Goal: Transaction & Acquisition: Book appointment/travel/reservation

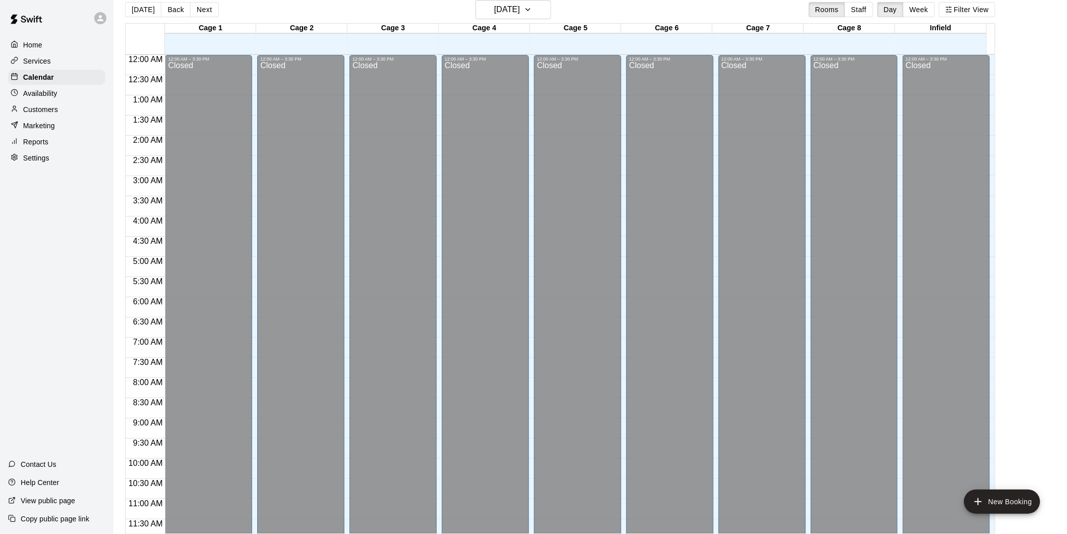
scroll to position [490, 0]
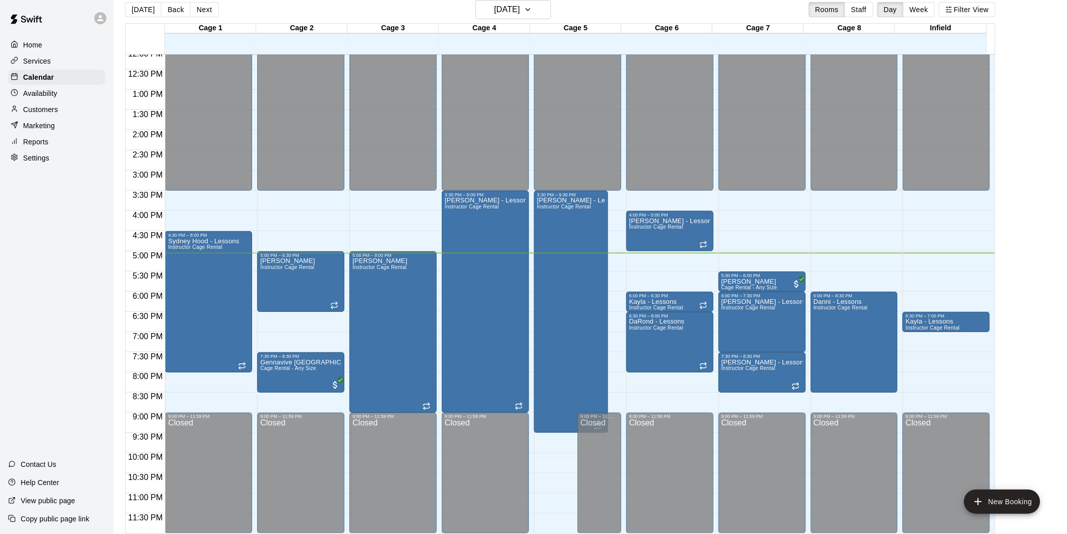
click at [66, 210] on div "Home Services Calendar Availability Customers Marketing Reports Settings Contac…" at bounding box center [56, 267] width 113 height 534
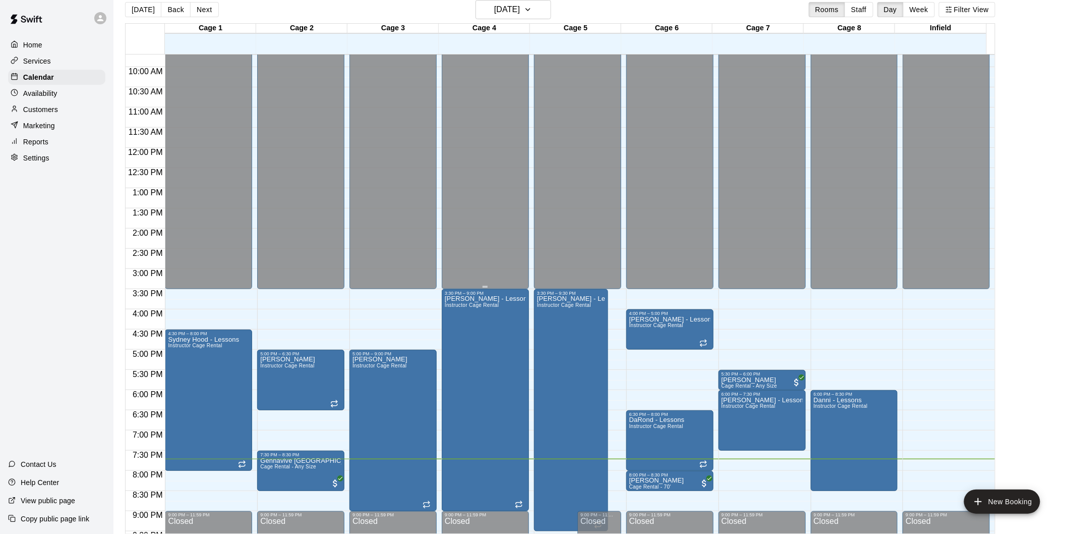
scroll to position [321, 0]
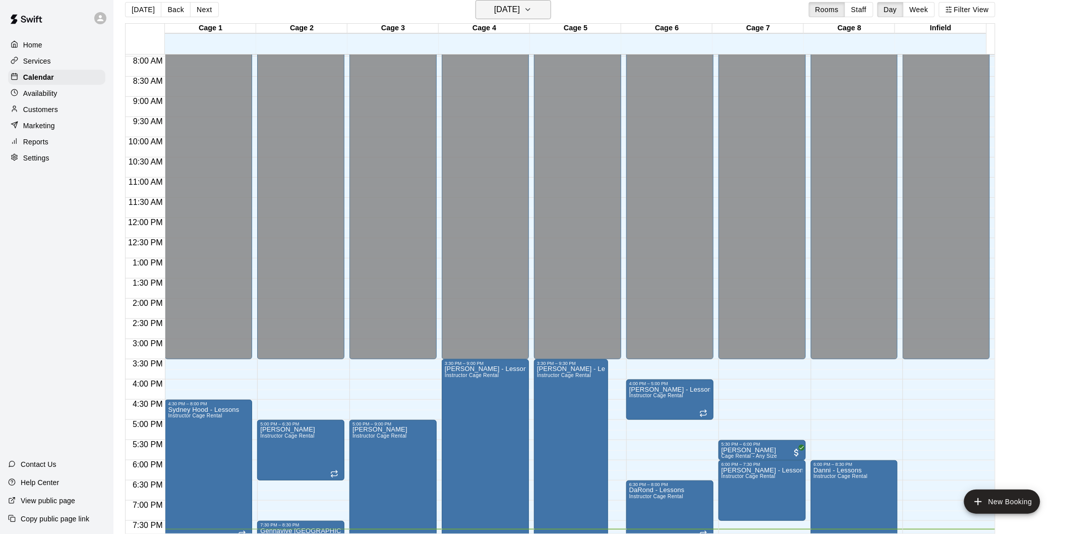
click at [512, 7] on h6 "[DATE]" at bounding box center [507, 10] width 26 height 14
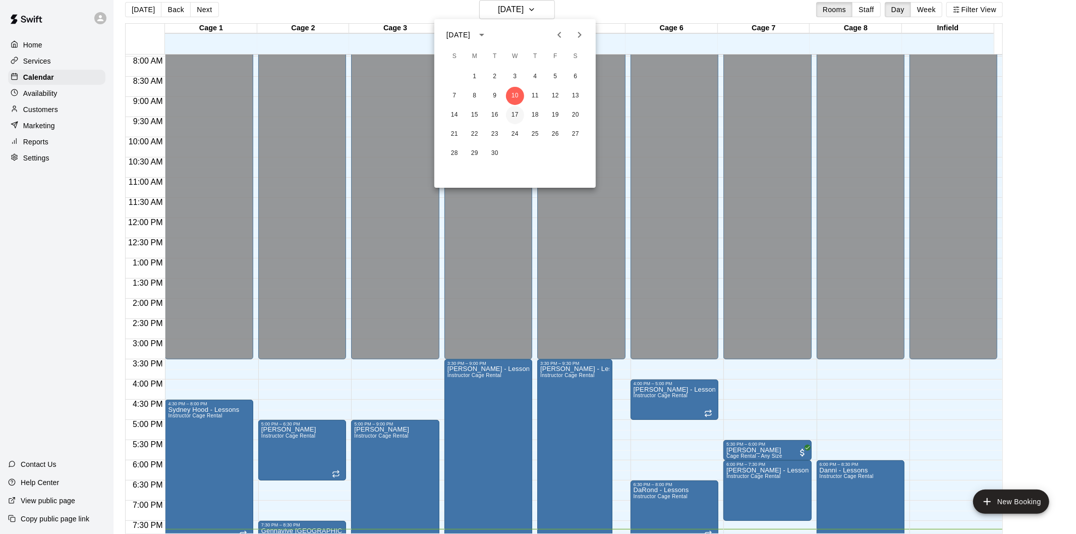
click at [519, 112] on button "17" at bounding box center [515, 115] width 18 height 18
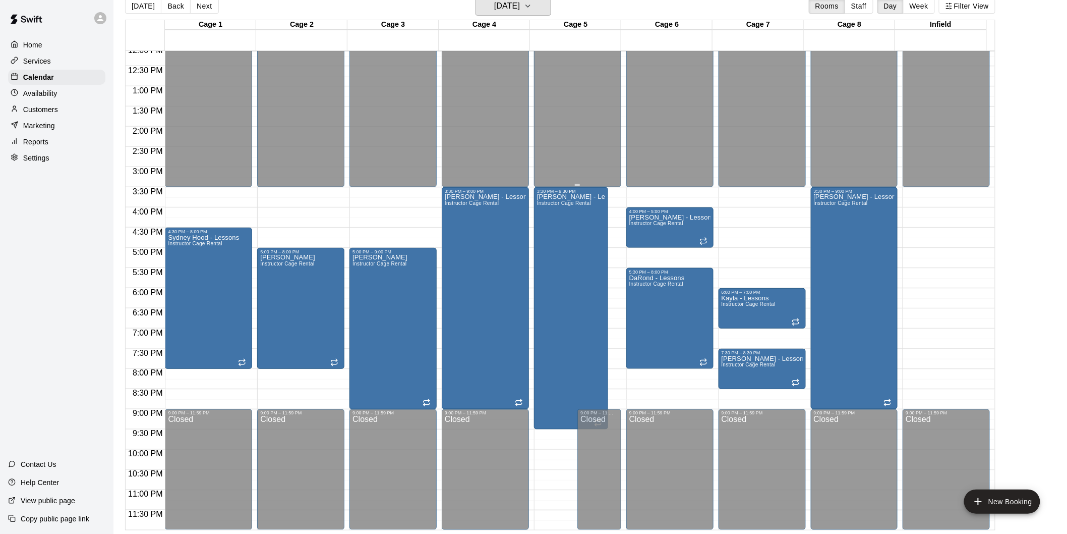
scroll to position [16, 0]
drag, startPoint x: 762, startPoint y: 332, endPoint x: 766, endPoint y: 342, distance: 10.9
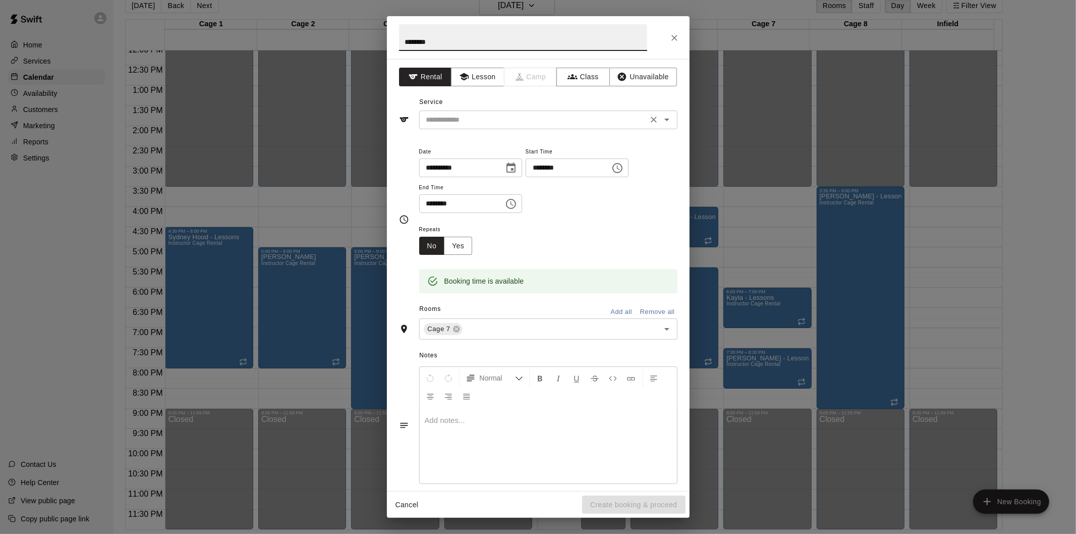
type input "********"
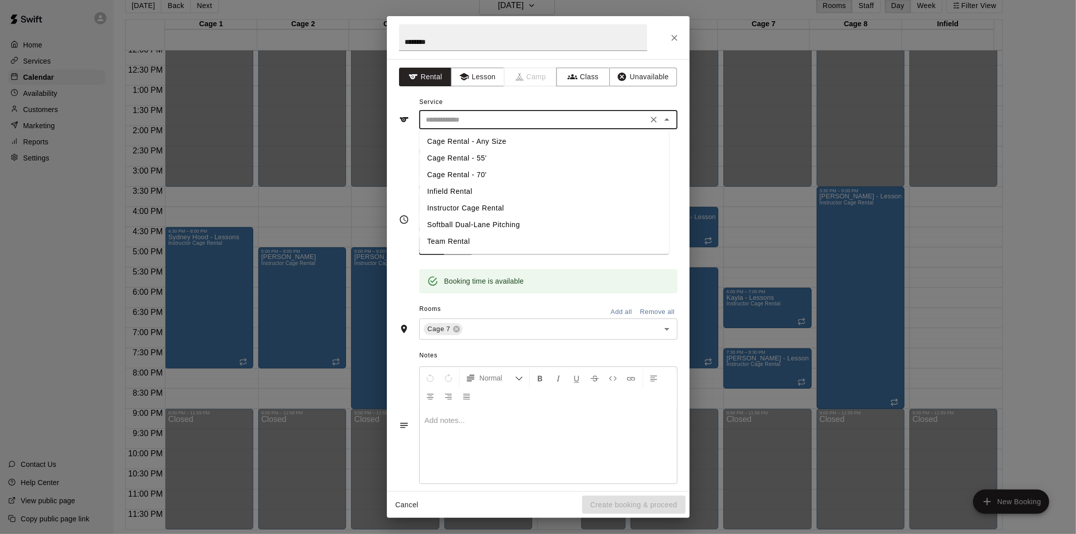
click at [596, 114] on input "text" at bounding box center [533, 119] width 222 height 13
click at [472, 204] on li "Instructor Cage Rental" at bounding box center [544, 208] width 250 height 17
type input "**********"
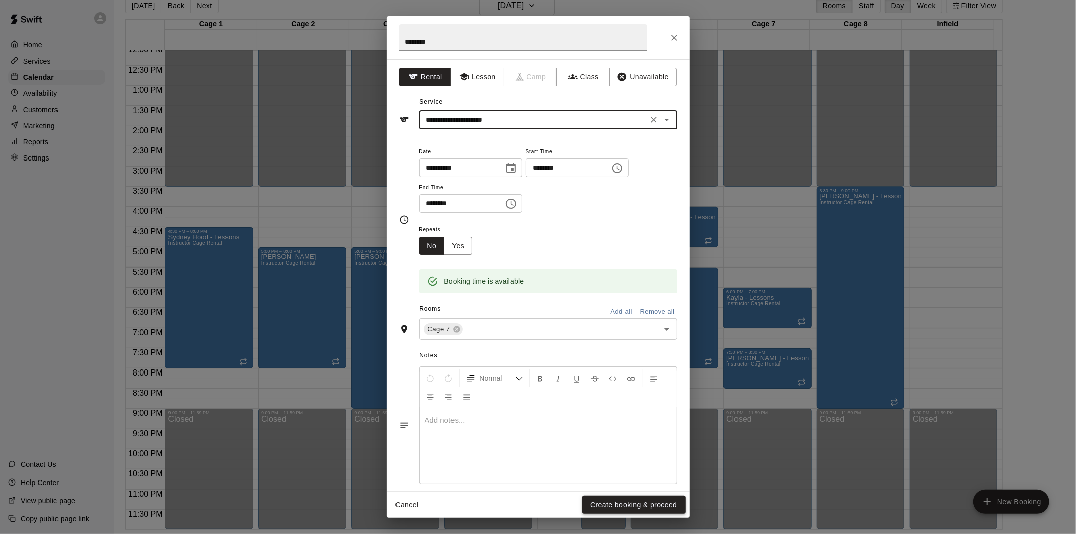
click at [631, 504] on button "Create booking & proceed" at bounding box center [633, 504] width 103 height 19
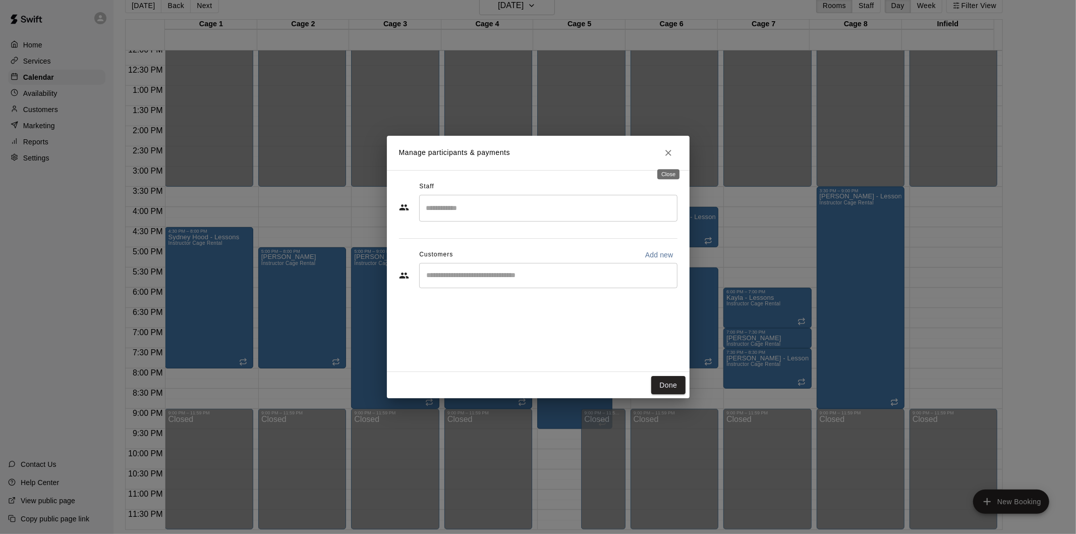
click at [666, 150] on icon "Close" at bounding box center [668, 153] width 6 height 6
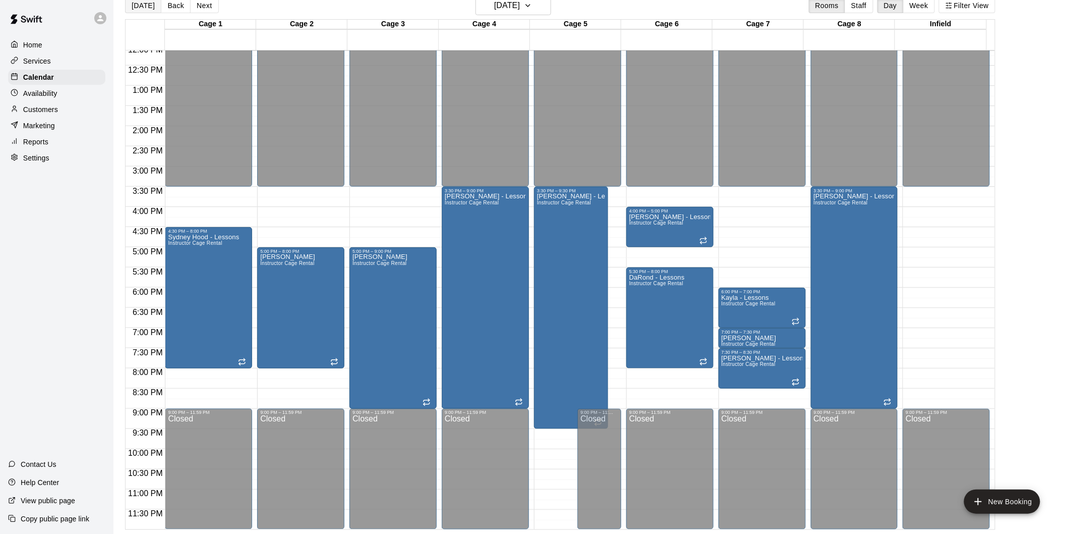
click at [135, 12] on button "[DATE]" at bounding box center [143, 5] width 36 height 15
